Goal: Use online tool/utility: Utilize a website feature to perform a specific function

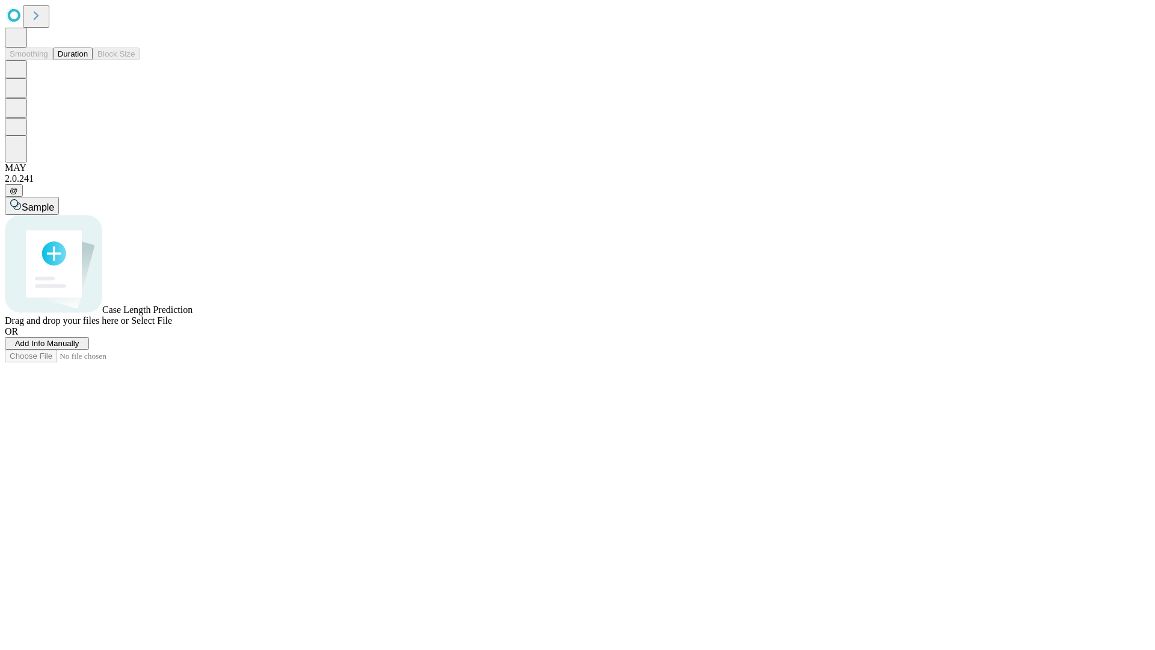
click at [88, 60] on button "Duration" at bounding box center [73, 54] width 40 height 13
click at [79, 348] on span "Add Info Manually" at bounding box center [47, 343] width 64 height 9
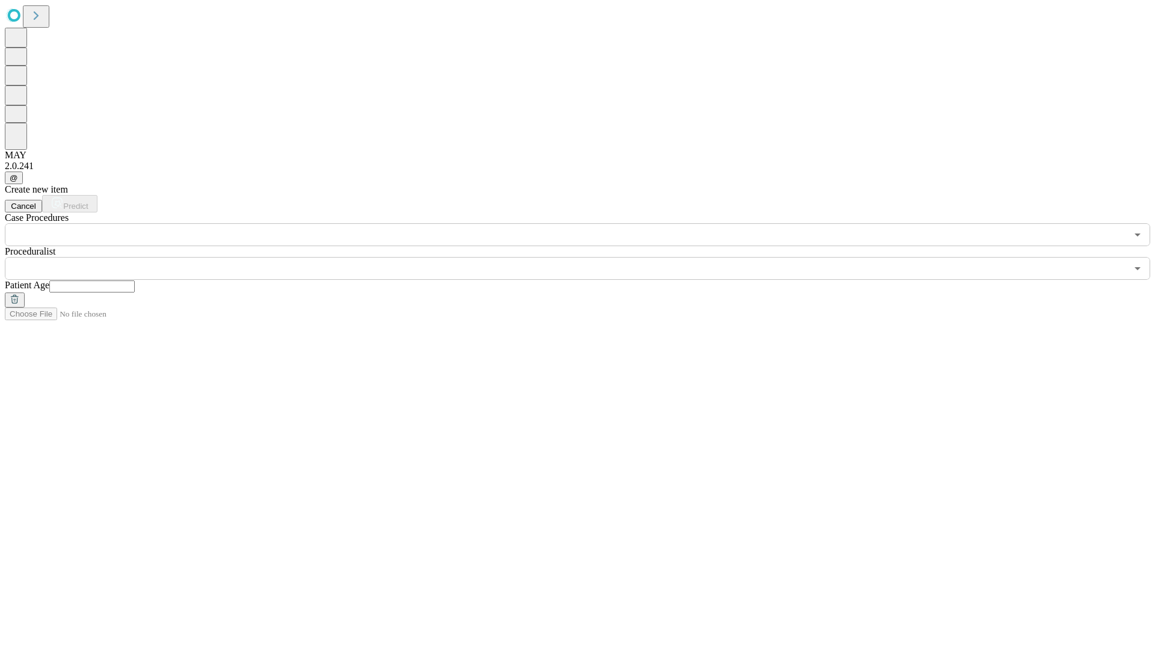
click at [135, 280] on input "text" at bounding box center [91, 286] width 85 height 12
type input "**"
click at [586, 257] on input "text" at bounding box center [566, 268] width 1122 height 23
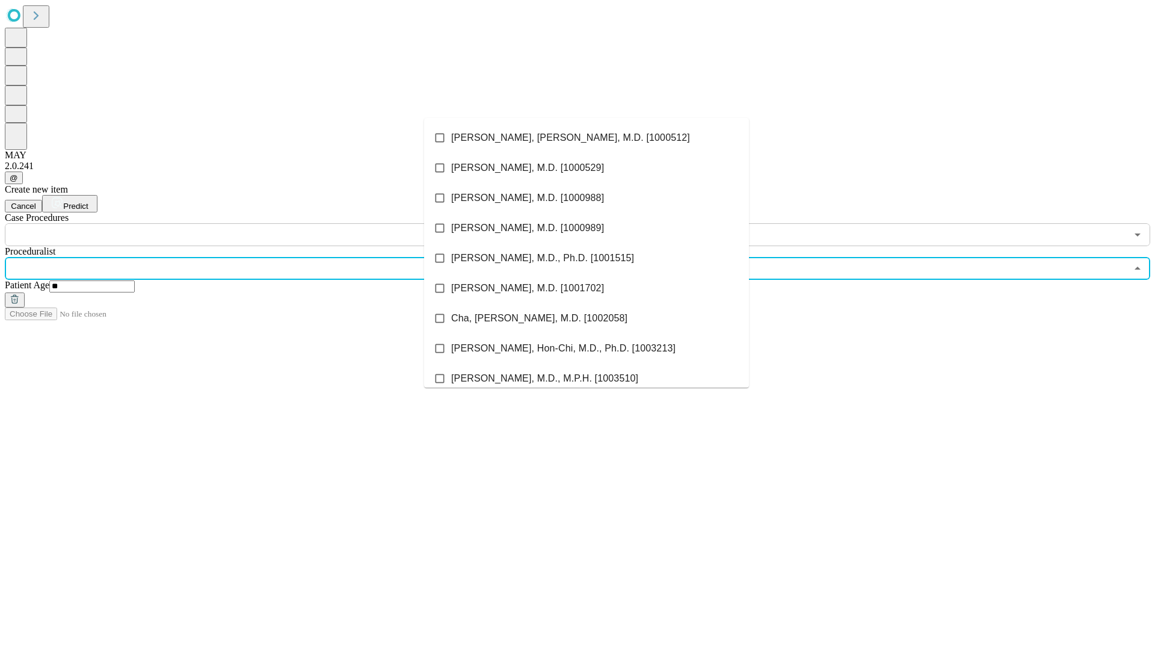
click at [586, 138] on li "[PERSON_NAME], [PERSON_NAME], M.D. [1000512]" at bounding box center [586, 138] width 325 height 30
click at [253, 223] on input "text" at bounding box center [566, 234] width 1122 height 23
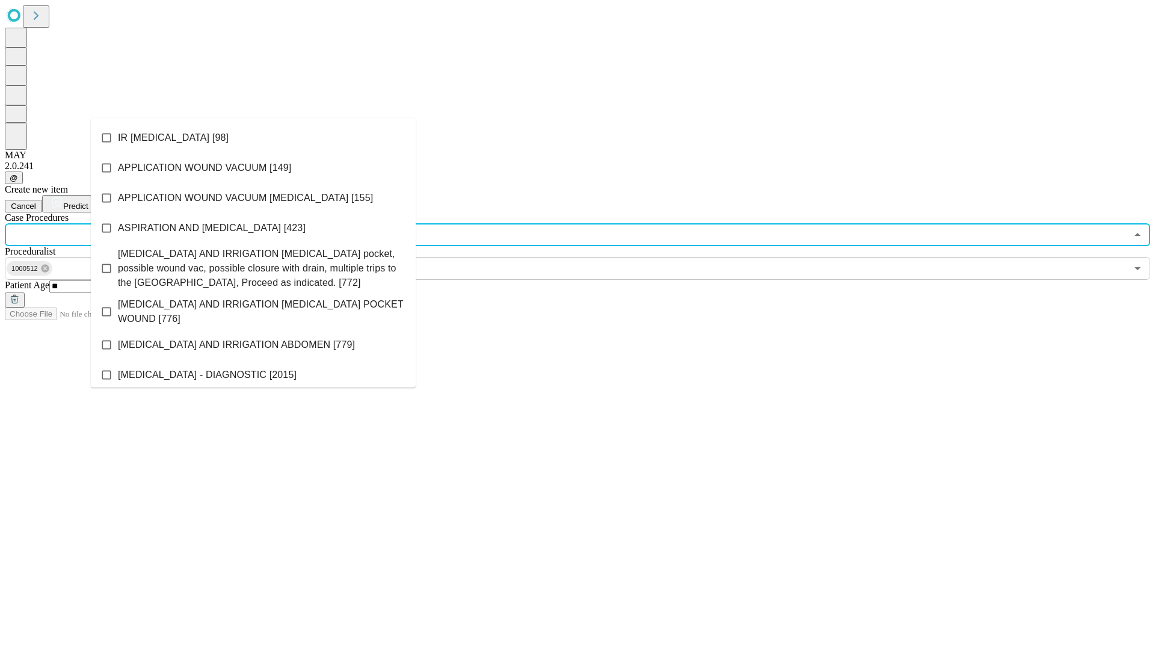
click at [253, 138] on li "IR [MEDICAL_DATA] [98]" at bounding box center [253, 138] width 325 height 30
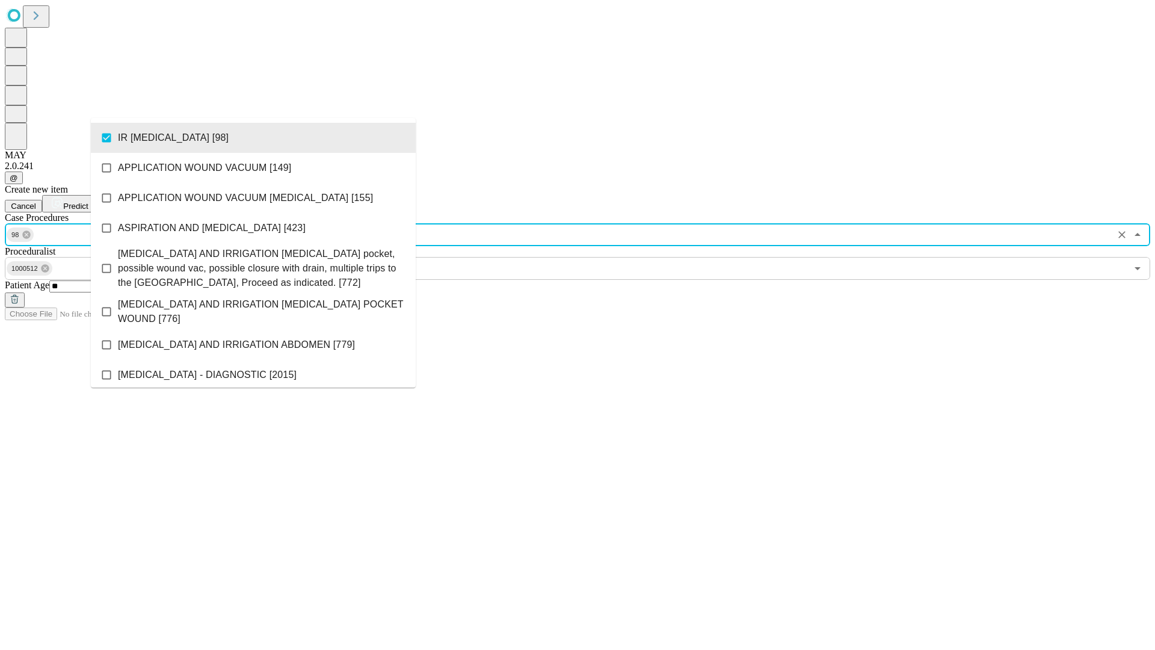
click at [88, 201] on span "Predict" at bounding box center [75, 205] width 25 height 9
